Goal: Use online tool/utility

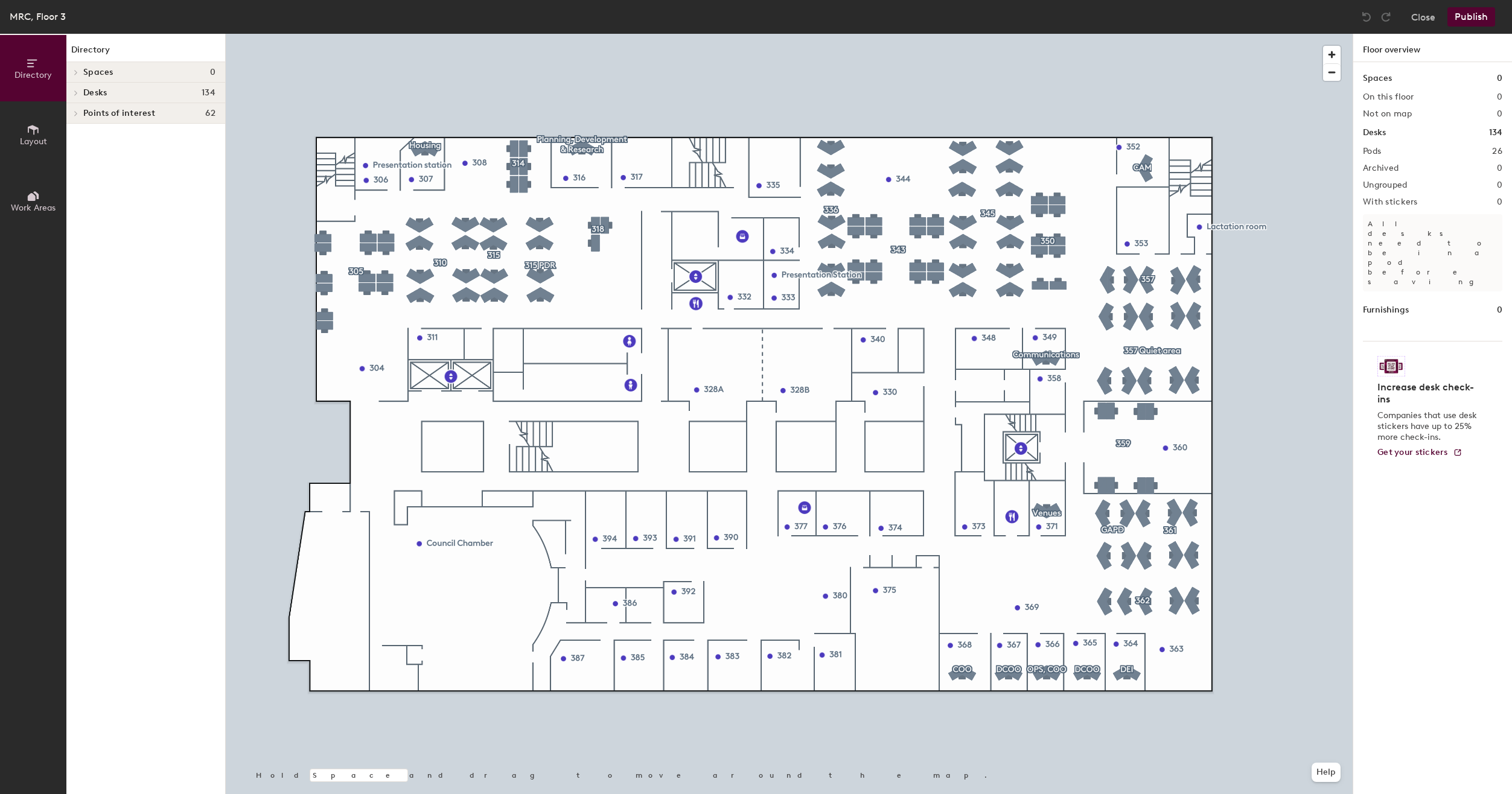
click at [30, 131] on icon at bounding box center [33, 130] width 14 height 14
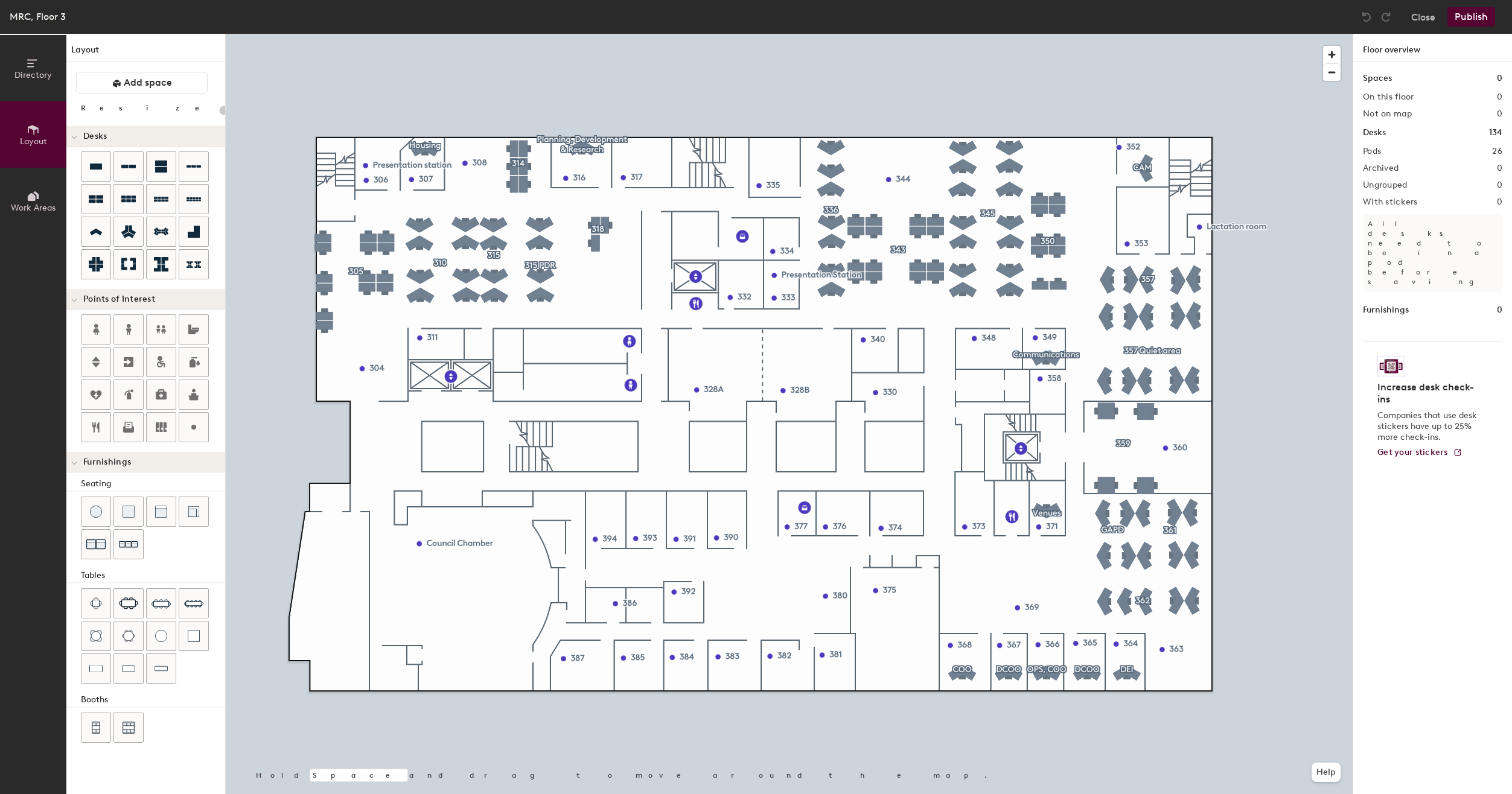
click at [29, 197] on icon at bounding box center [32, 197] width 8 height 8
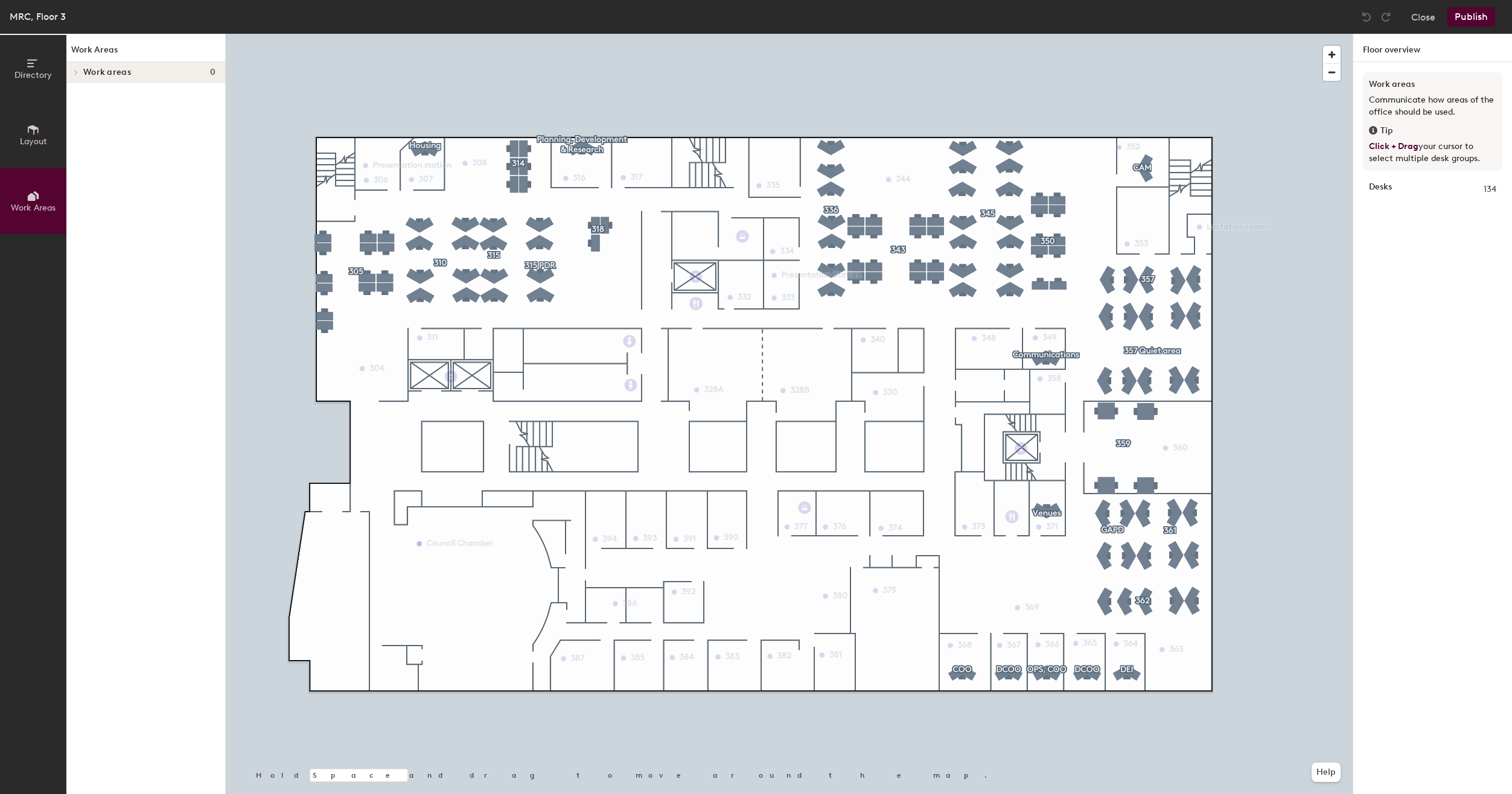
click at [75, 71] on icon at bounding box center [75, 72] width 2 height 5
click at [41, 135] on button "Layout" at bounding box center [33, 135] width 66 height 66
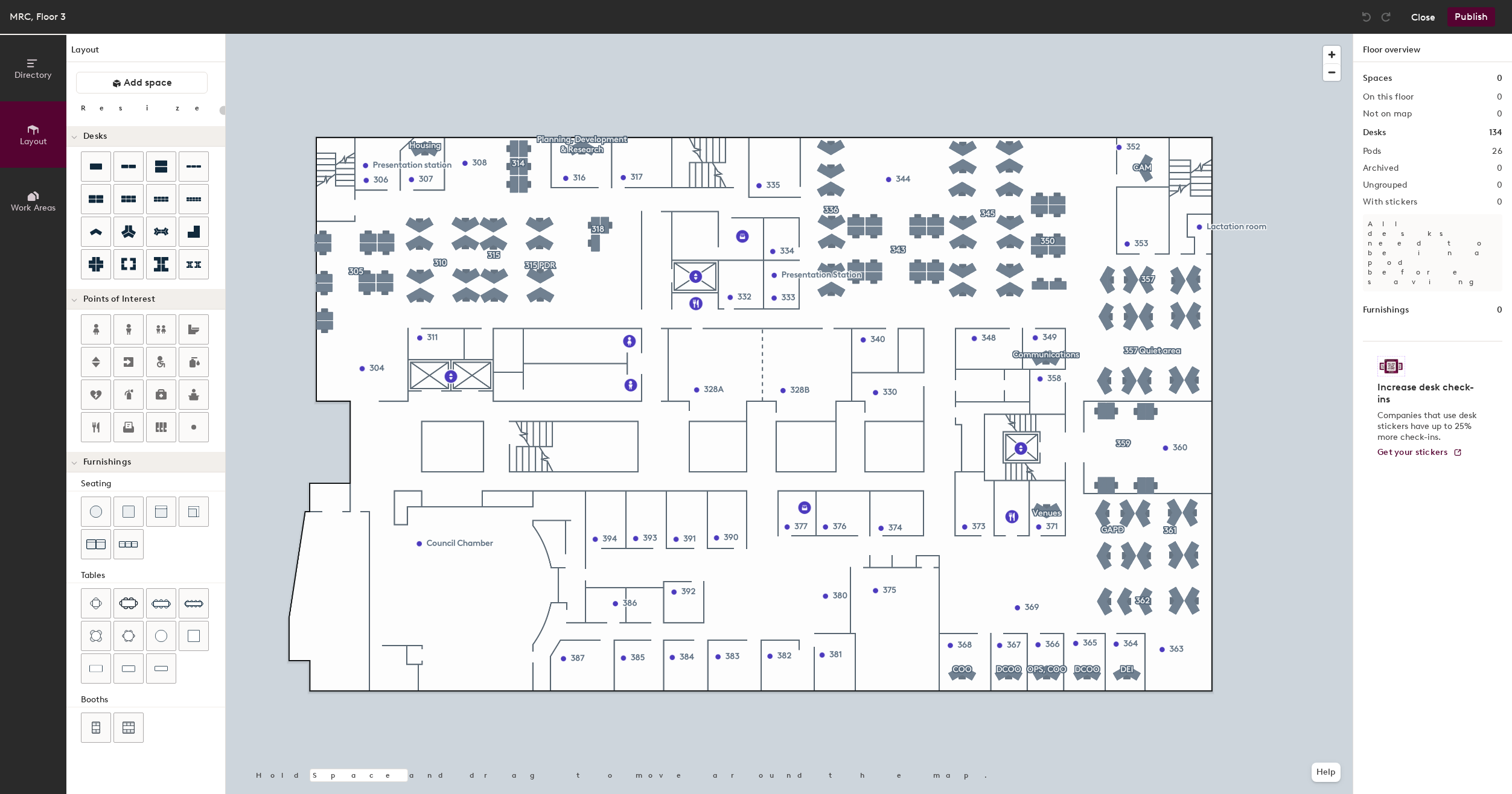
click at [1425, 14] on button "Close" at bounding box center [1423, 17] width 24 height 20
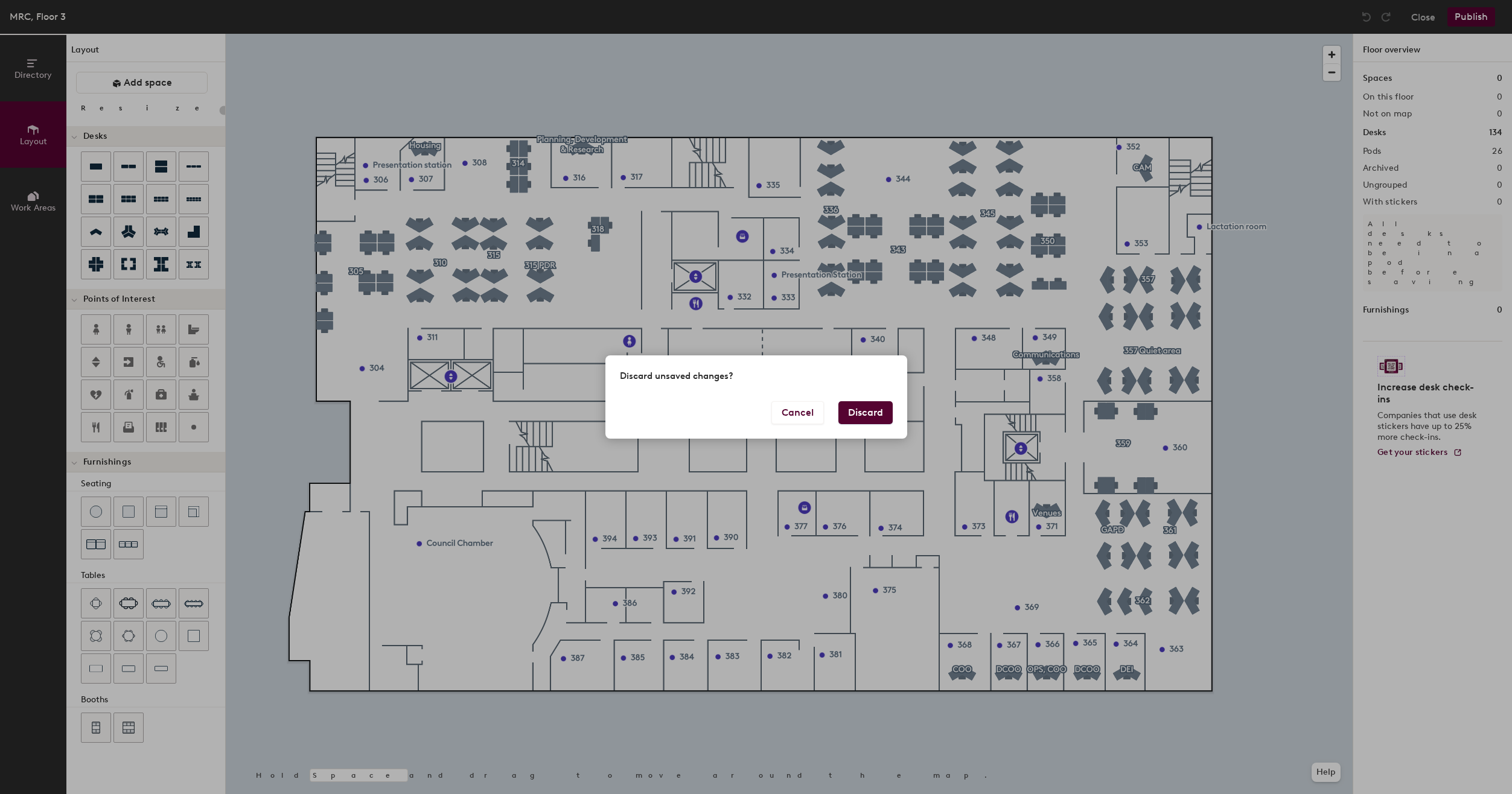
click at [870, 414] on button "Discard" at bounding box center [865, 413] width 54 height 23
type input "20"
